Goal: Task Accomplishment & Management: Manage account settings

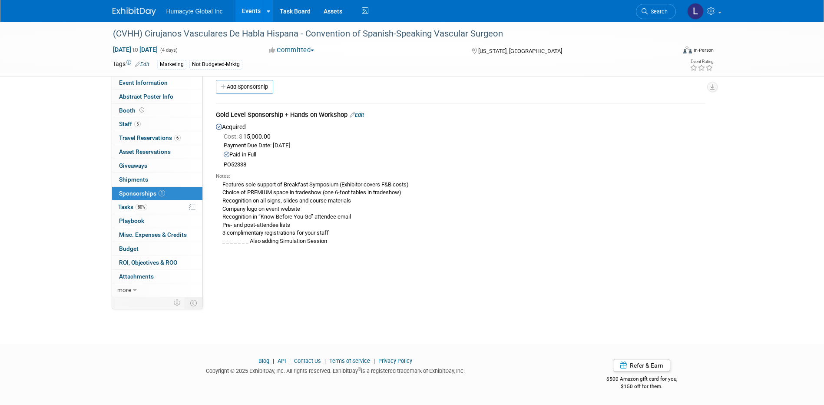
click at [441, 83] on div "Add Sponsorship" at bounding box center [463, 88] width 498 height 16
click at [546, 44] on div "(CVHH) Cirujanos Vasculares De Habla Hispana - Convention of Spanish-Speaking V…" at bounding box center [388, 33] width 564 height 23
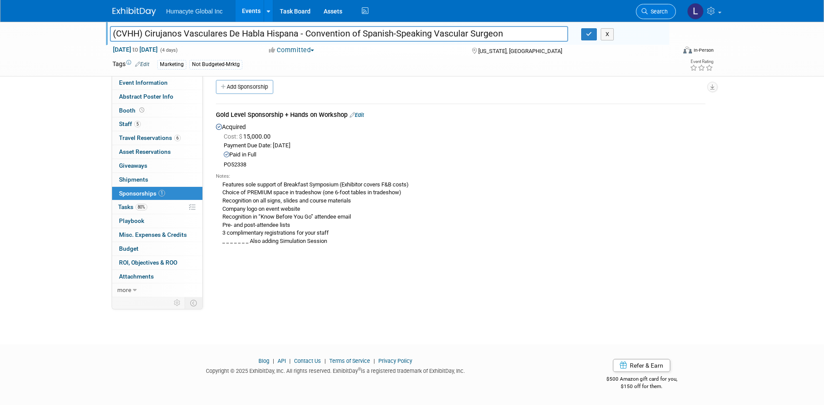
click at [546, 9] on span "Search" at bounding box center [658, 11] width 20 height 7
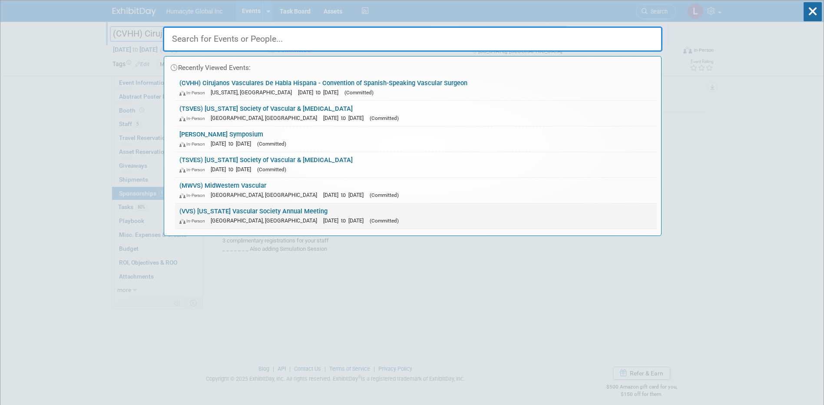
click at [208, 215] on link "(VVS) [US_STATE] Vascular Society Annual Meeting In-Person [GEOGRAPHIC_DATA], […" at bounding box center [416, 215] width 482 height 25
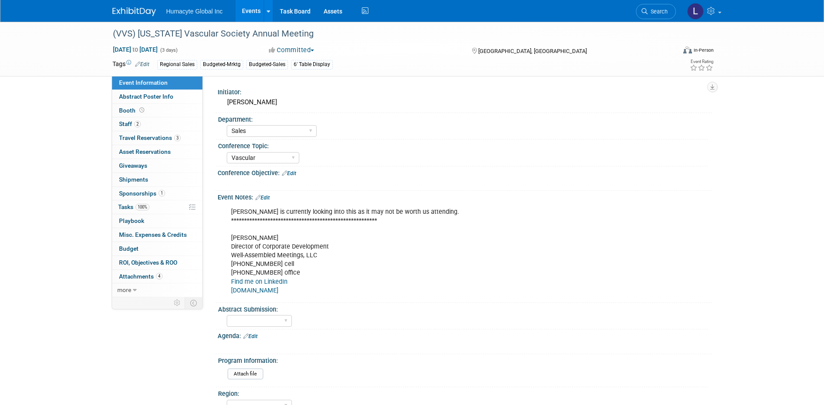
select select "Sales"
select select "Vascular"
click at [126, 207] on span "Tasks 100%" at bounding box center [133, 206] width 31 height 7
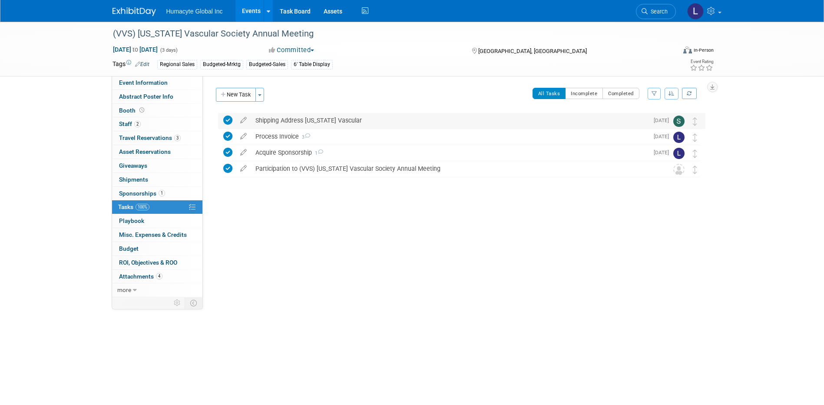
click at [286, 122] on div "Shipping Address [US_STATE] Vascular" at bounding box center [450, 120] width 398 height 15
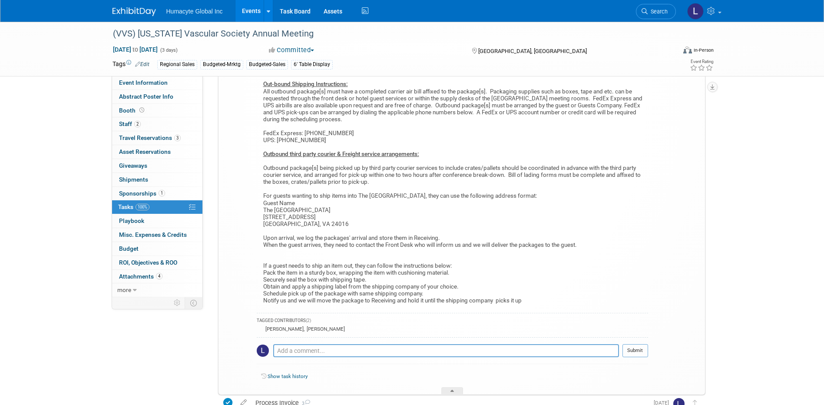
scroll to position [377, 0]
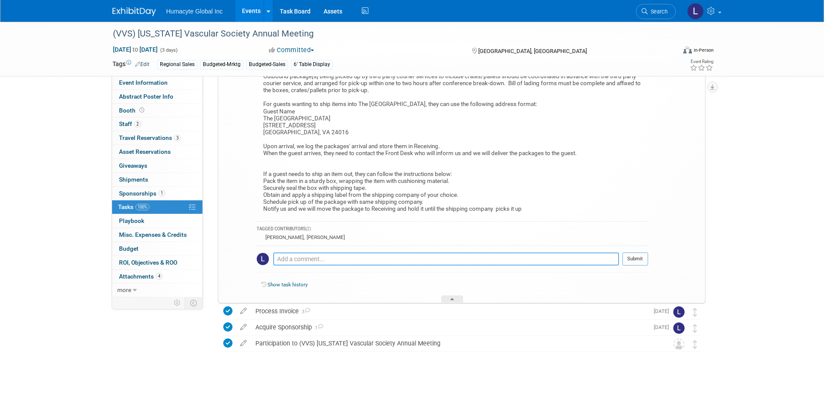
click at [302, 263] on textarea at bounding box center [446, 258] width 346 height 13
paste textarea "LOAD IN/LOAD OUT/CARRY IN BOOTH ITEMS: If you are carrying in items for your ex…"
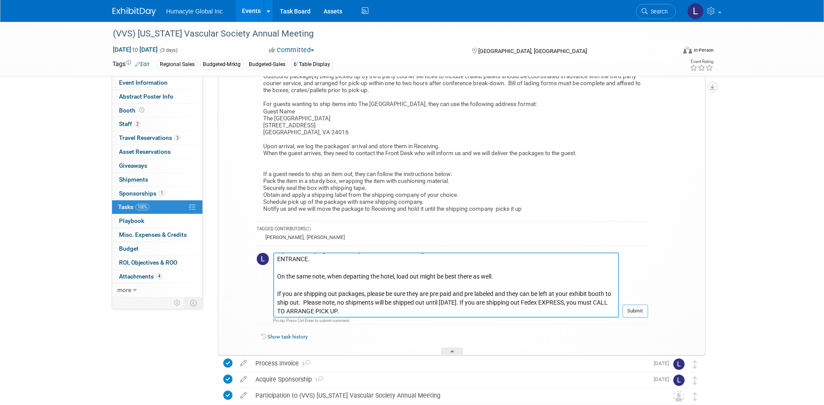
scroll to position [421, 0]
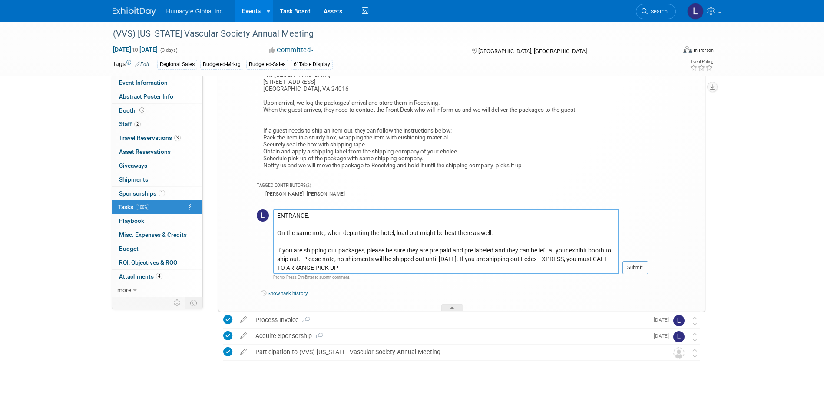
click at [477, 255] on textarea "Sam - not sure what the return shipping label is on this - LOAD IN/LOAD OUT/CAR…" at bounding box center [446, 241] width 346 height 65
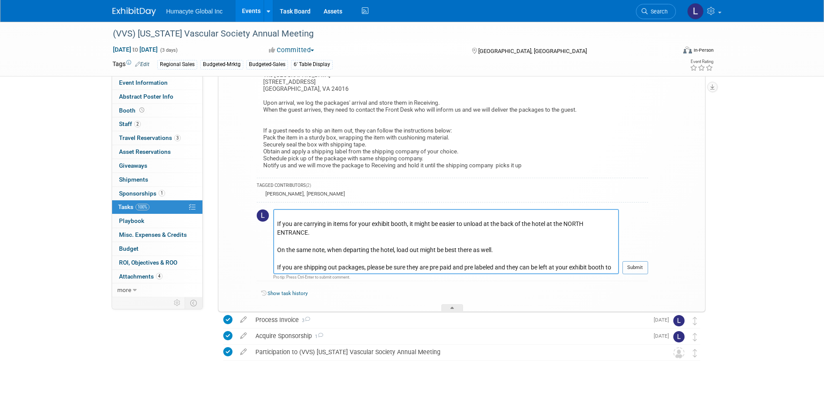
scroll to position [0, 0]
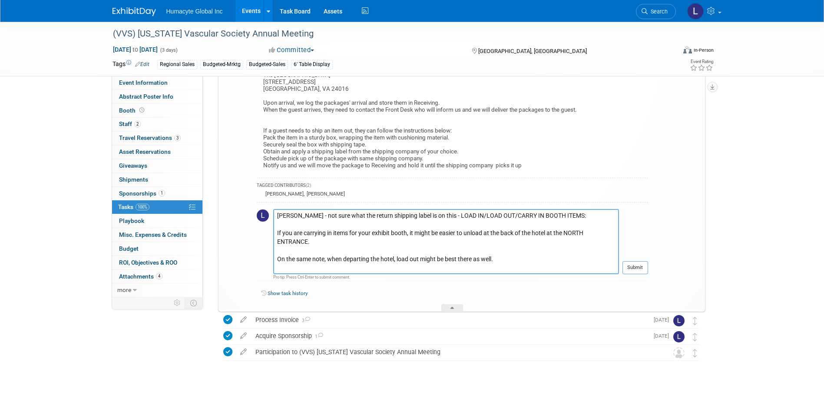
click at [428, 214] on textarea "Sam - not sure what the return shipping label is on this - LOAD IN/LOAD OUT/CAR…" at bounding box center [446, 241] width 346 height 65
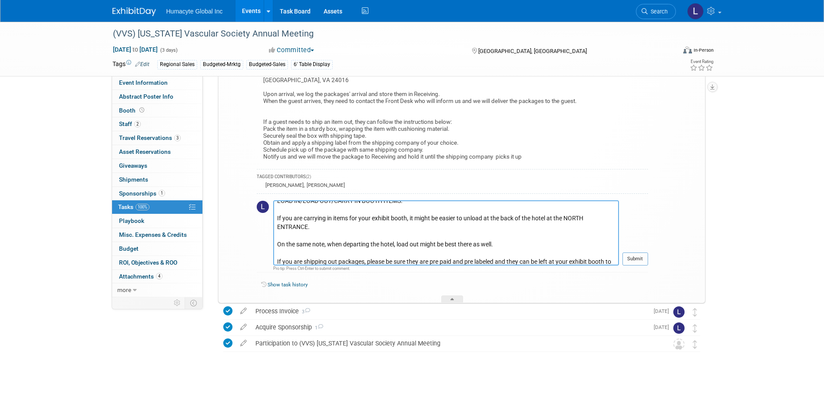
scroll to position [43, 0]
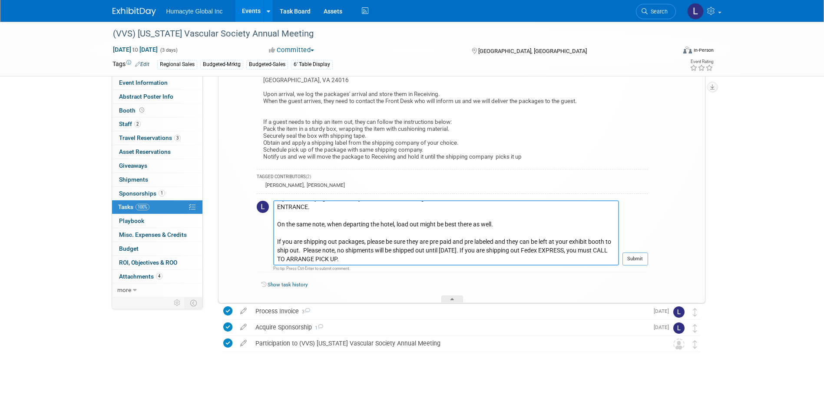
drag, startPoint x: 474, startPoint y: 248, endPoint x: 480, endPoint y: 259, distance: 12.2
click at [480, 259] on textarea "Sam - not sure what the return shipping label is on this - LOAD IN/LOAD OUT/CAR…" at bounding box center [446, 232] width 346 height 65
click at [519, 258] on textarea "Sam - not sure what the return shipping label is on this - LOAD IN/LOAD OUT/CAR…" at bounding box center [446, 232] width 346 height 65
type textarea "Sam - not sure what the return shipping label is on this - LOAD IN/LOAD OUT/CAR…"
click at [638, 259] on button "Submit" at bounding box center [636, 258] width 26 height 13
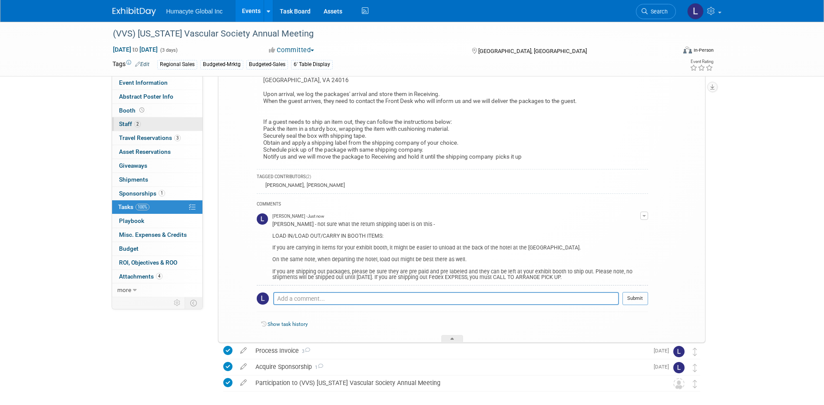
click at [120, 123] on span "Staff 2" at bounding box center [130, 123] width 22 height 7
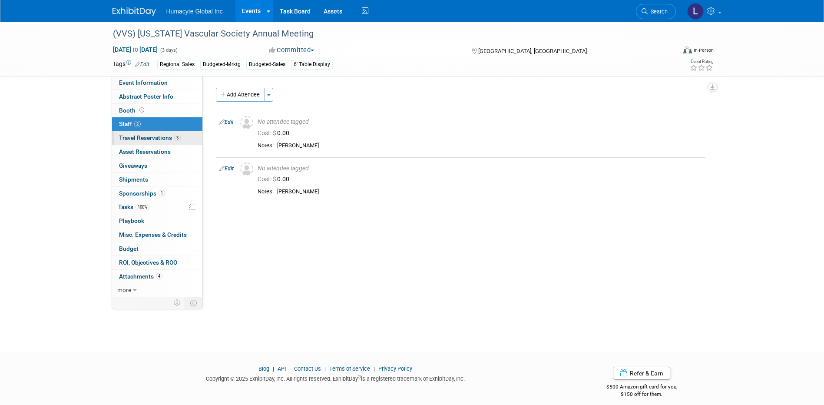
click at [142, 138] on span "Travel Reservations 3" at bounding box center [150, 137] width 62 height 7
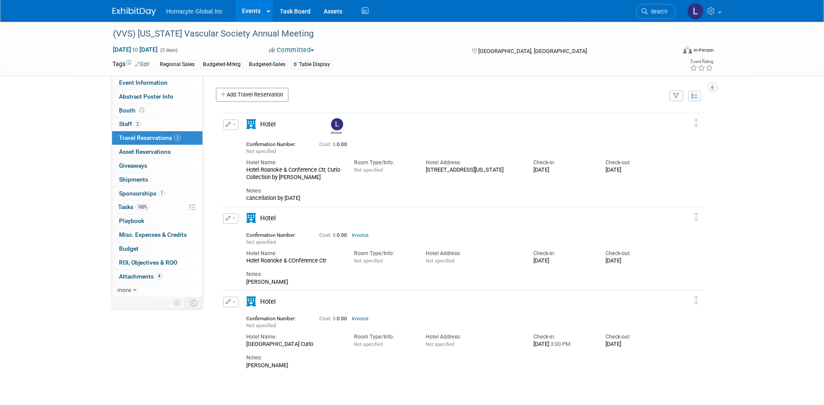
click at [233, 126] on span "button" at bounding box center [233, 125] width 3 height 2
click at [345, 97] on div "Add Travel Reservation" at bounding box center [441, 96] width 454 height 16
click at [233, 126] on span "button" at bounding box center [233, 125] width 3 height 2
click at [432, 109] on div "Delete Reservation Linda Not specified Cost: $ 0.00" at bounding box center [460, 243] width 503 height 274
click at [228, 129] on button "button" at bounding box center [230, 124] width 15 height 10
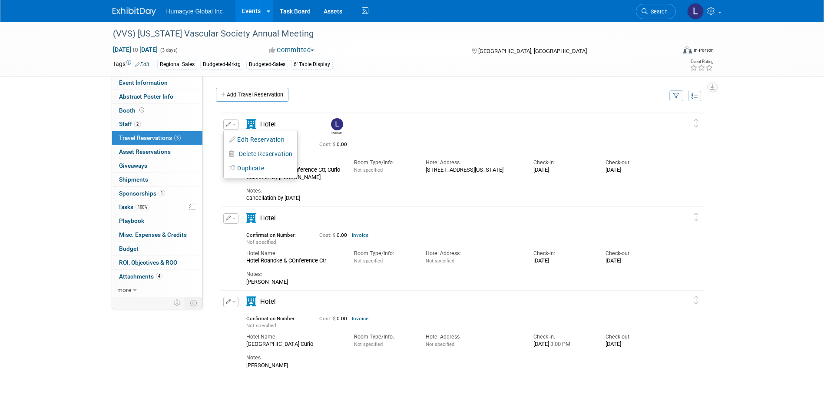
click at [233, 125] on span "button" at bounding box center [233, 125] width 3 height 2
click at [333, 110] on div "Delete Reservation Linda Not specified Cost: $ 0.00" at bounding box center [460, 243] width 503 height 274
click at [233, 127] on button "button" at bounding box center [230, 124] width 15 height 10
click at [427, 127] on div "Linda" at bounding box center [489, 125] width 324 height 19
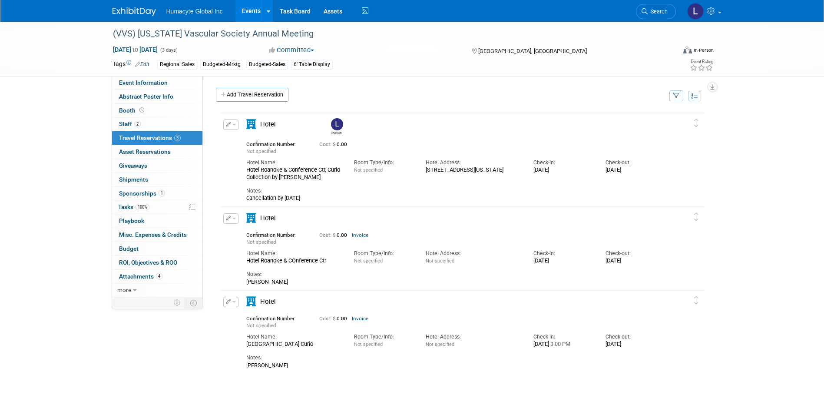
click at [233, 126] on span "button" at bounding box center [233, 125] width 3 height 2
click at [412, 167] on div "Not specified" at bounding box center [383, 169] width 59 height 7
click at [355, 176] on div "Hotel Name: Hotel Roanoke & Conference Ctr, Curio Collection by Hilton Room Typ…" at bounding box center [455, 168] width 431 height 26
click at [514, 129] on div "Linda" at bounding box center [489, 125] width 324 height 19
